Goal: Information Seeking & Learning: Learn about a topic

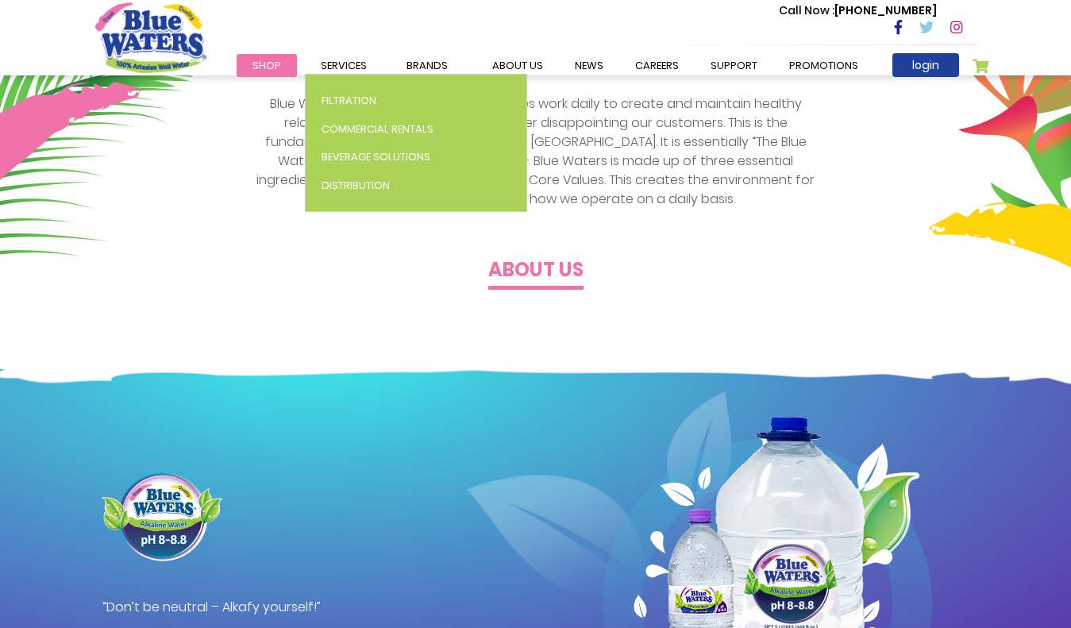
scroll to position [511, 0]
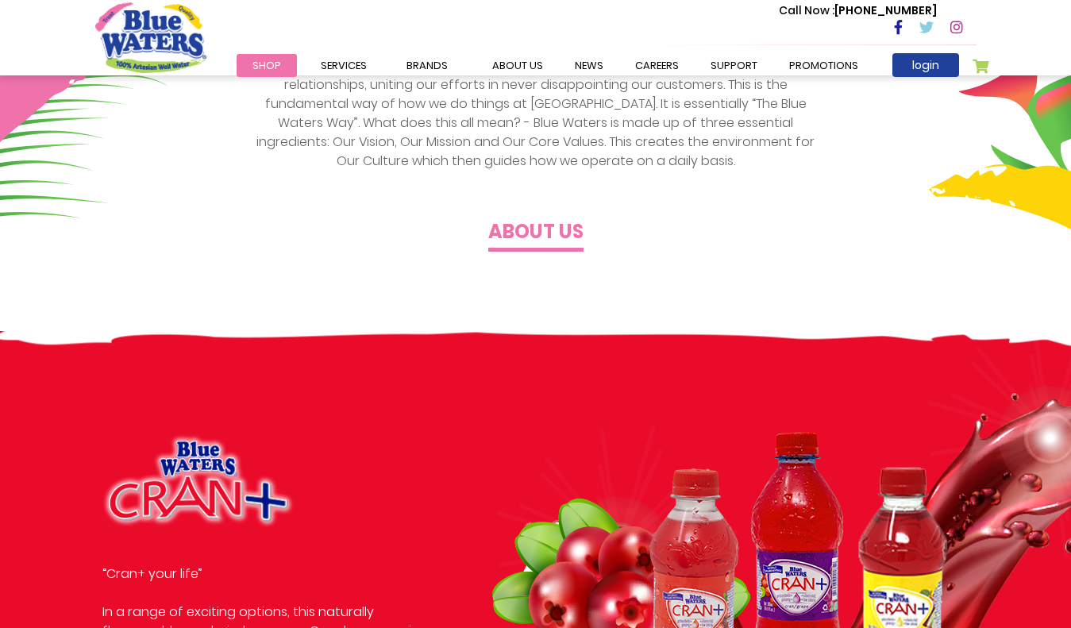
click at [535, 229] on h4 "About us" at bounding box center [535, 232] width 95 height 23
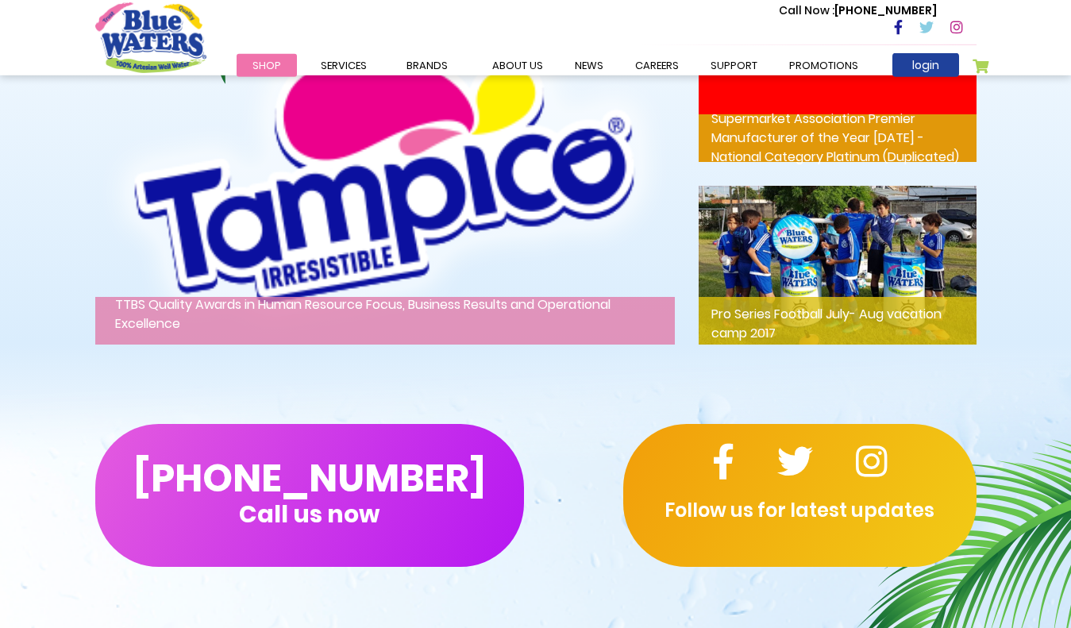
scroll to position [2208, 0]
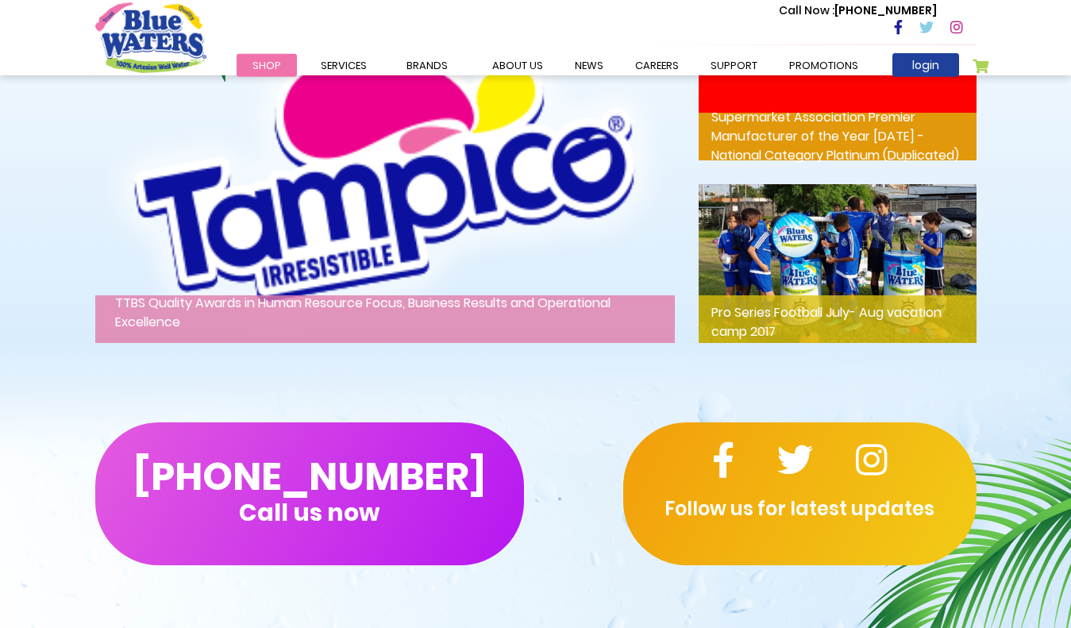
click at [711, 325] on p "Pro Series Football July- Aug vacation camp 2017" at bounding box center [838, 319] width 278 height 48
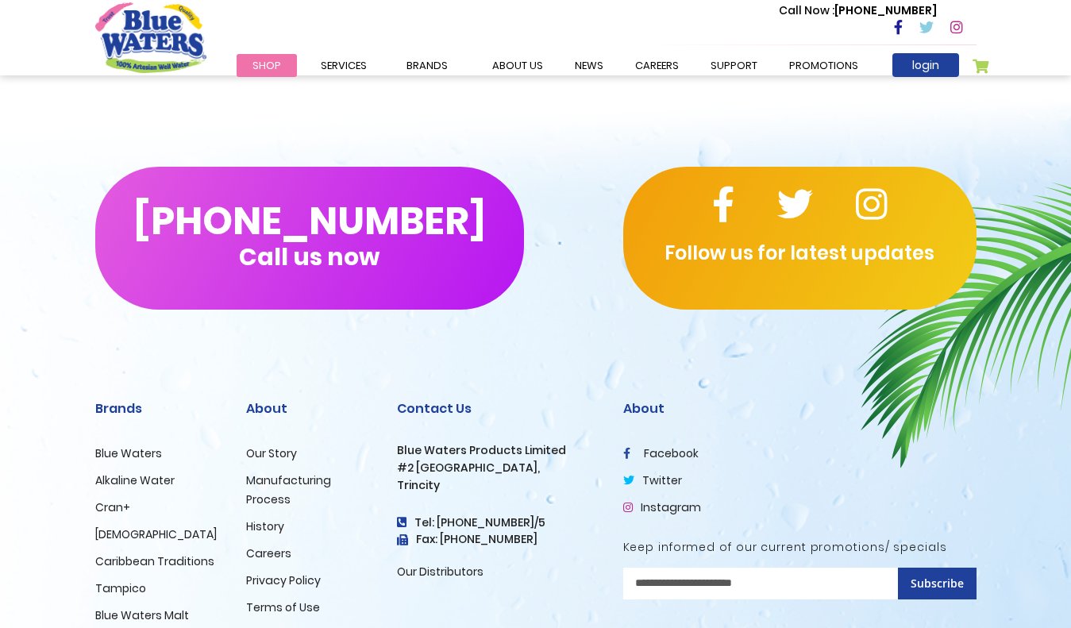
scroll to position [1062, 0]
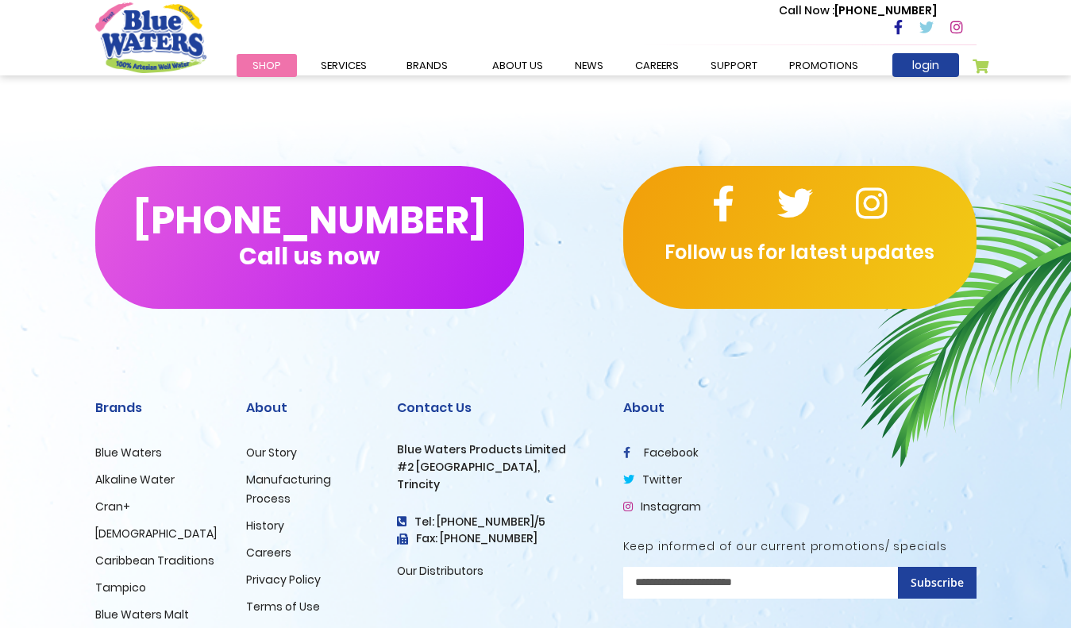
click at [710, 272] on div "Follow us for latest updates" at bounding box center [799, 237] width 353 height 143
click at [710, 243] on p "Follow us for latest updates" at bounding box center [799, 252] width 353 height 29
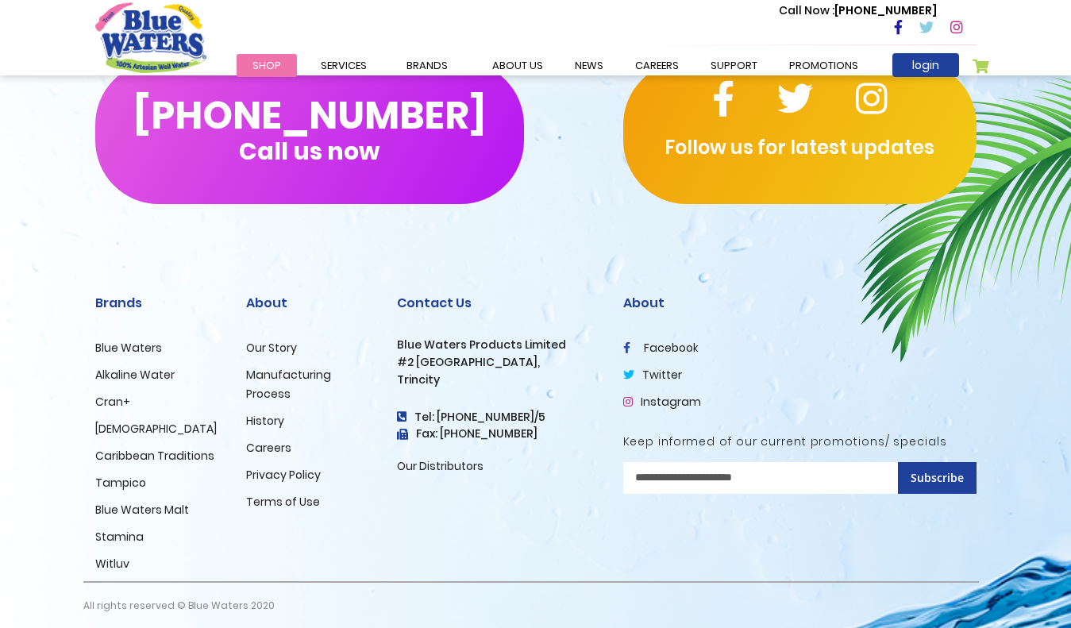
scroll to position [1176, 0]
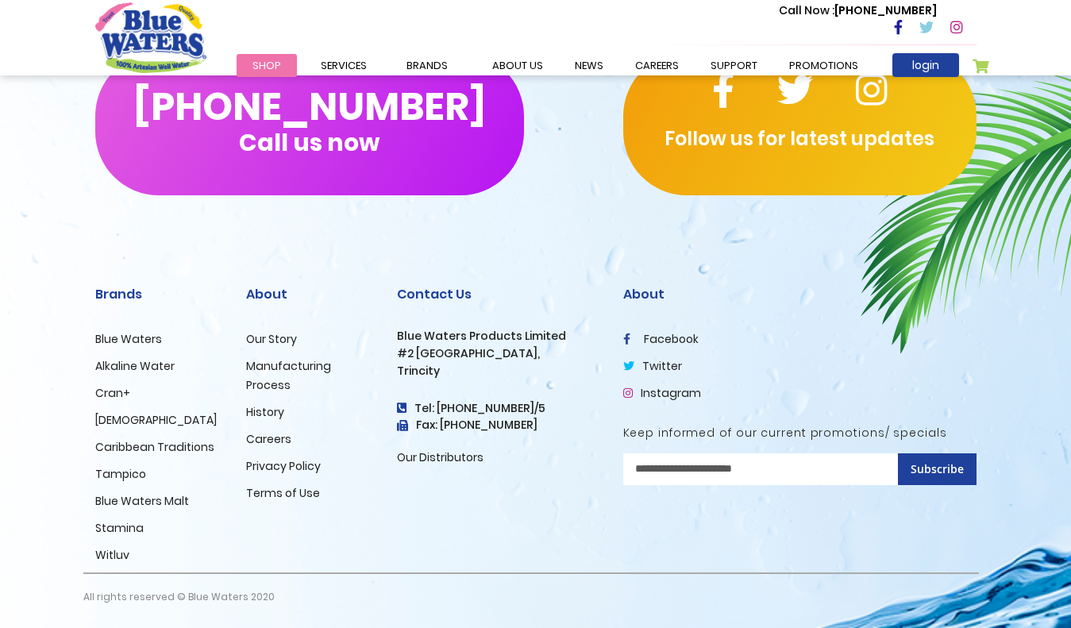
click at [121, 336] on link "Blue Waters" at bounding box center [128, 339] width 67 height 16
